Goal: Browse casually

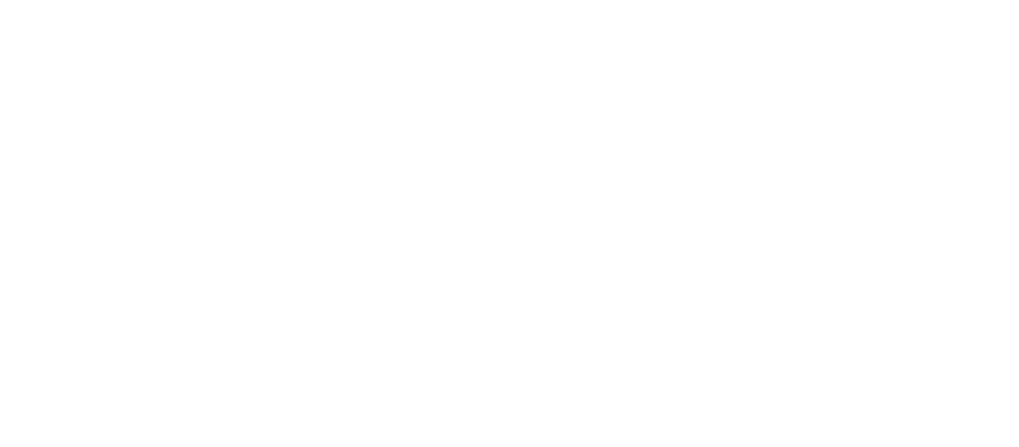
drag, startPoint x: 157, startPoint y: 28, endPoint x: 254, endPoint y: 109, distance: 126.5
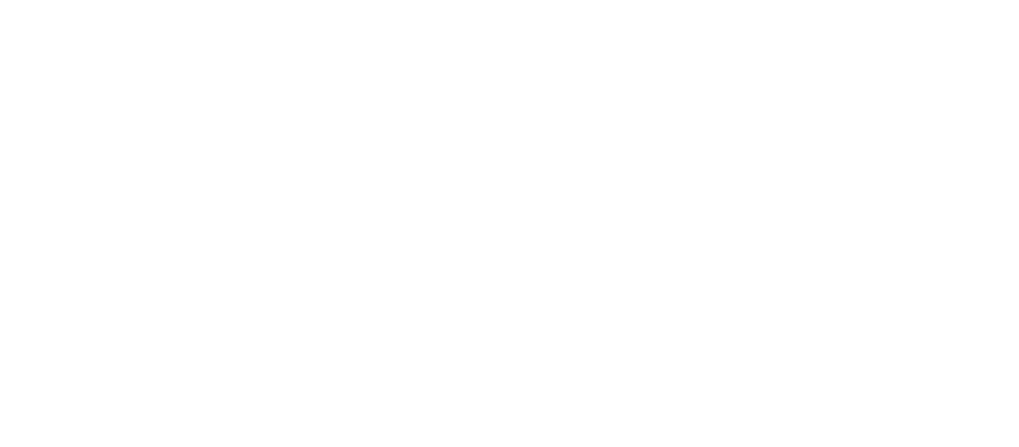
drag, startPoint x: 253, startPoint y: 113, endPoint x: 231, endPoint y: 92, distance: 29.6
drag, startPoint x: 231, startPoint y: 92, endPoint x: 240, endPoint y: 124, distance: 32.6
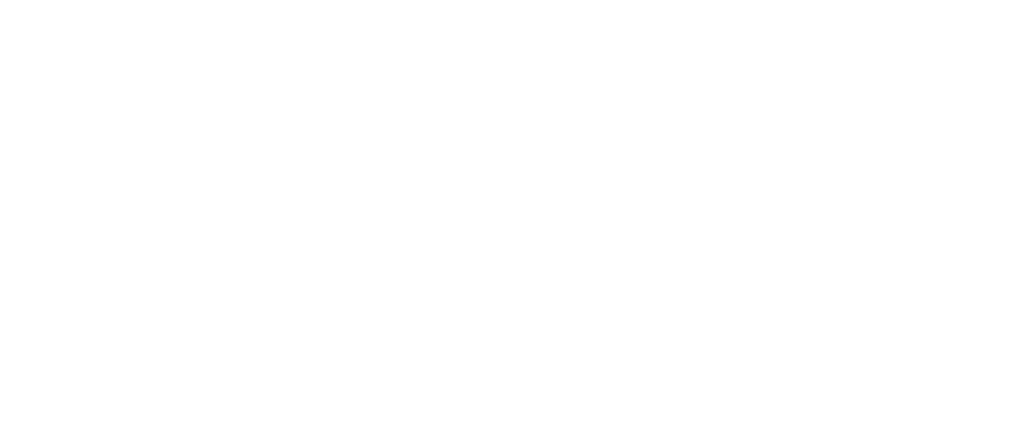
drag, startPoint x: 240, startPoint y: 124, endPoint x: 0, endPoint y: 164, distance: 243.5
drag, startPoint x: 0, startPoint y: 164, endPoint x: 0, endPoint y: 248, distance: 83.5
